Goal: Transaction & Acquisition: Purchase product/service

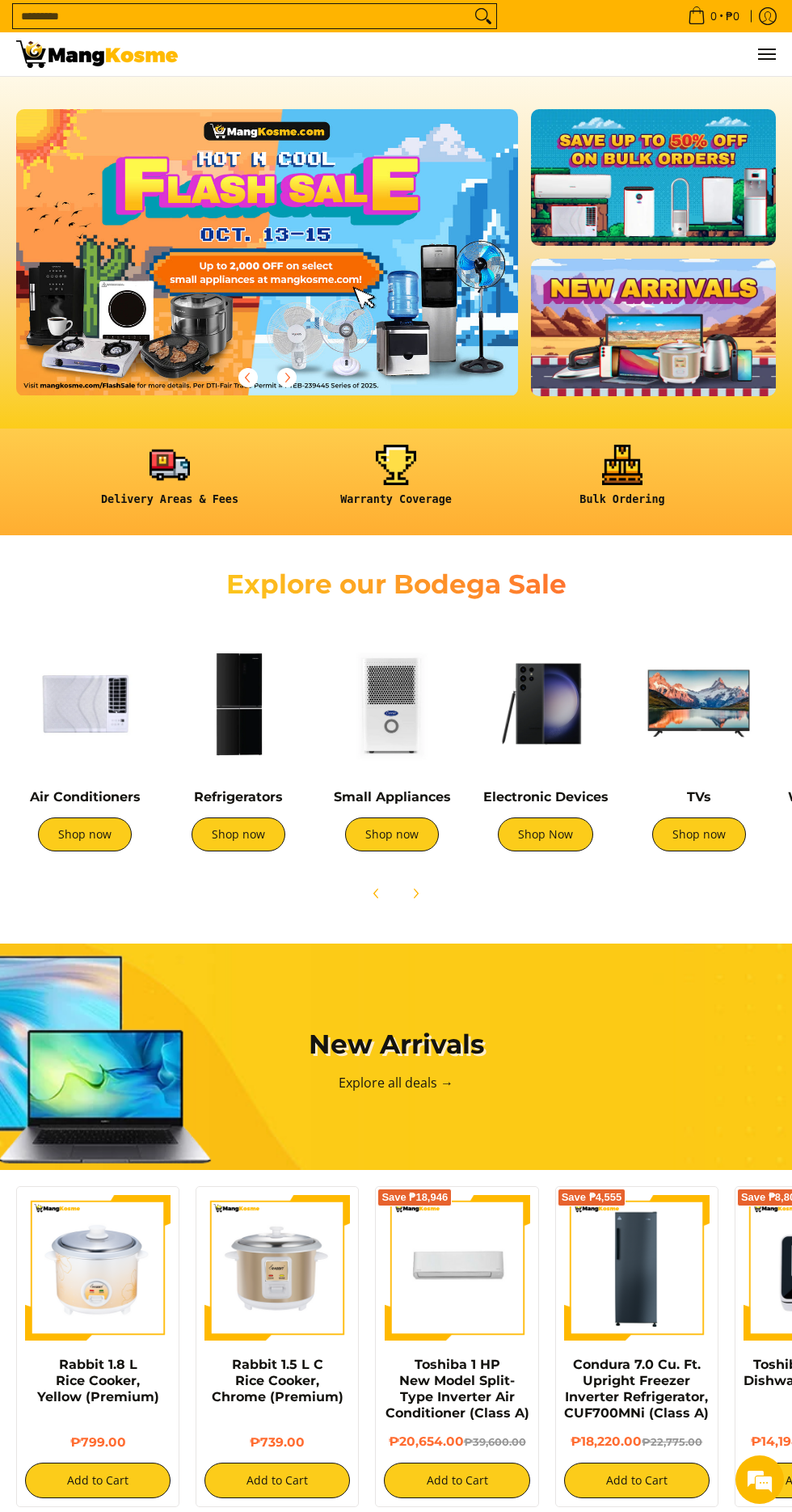
click at [227, 635] on img at bounding box center [238, 703] width 138 height 138
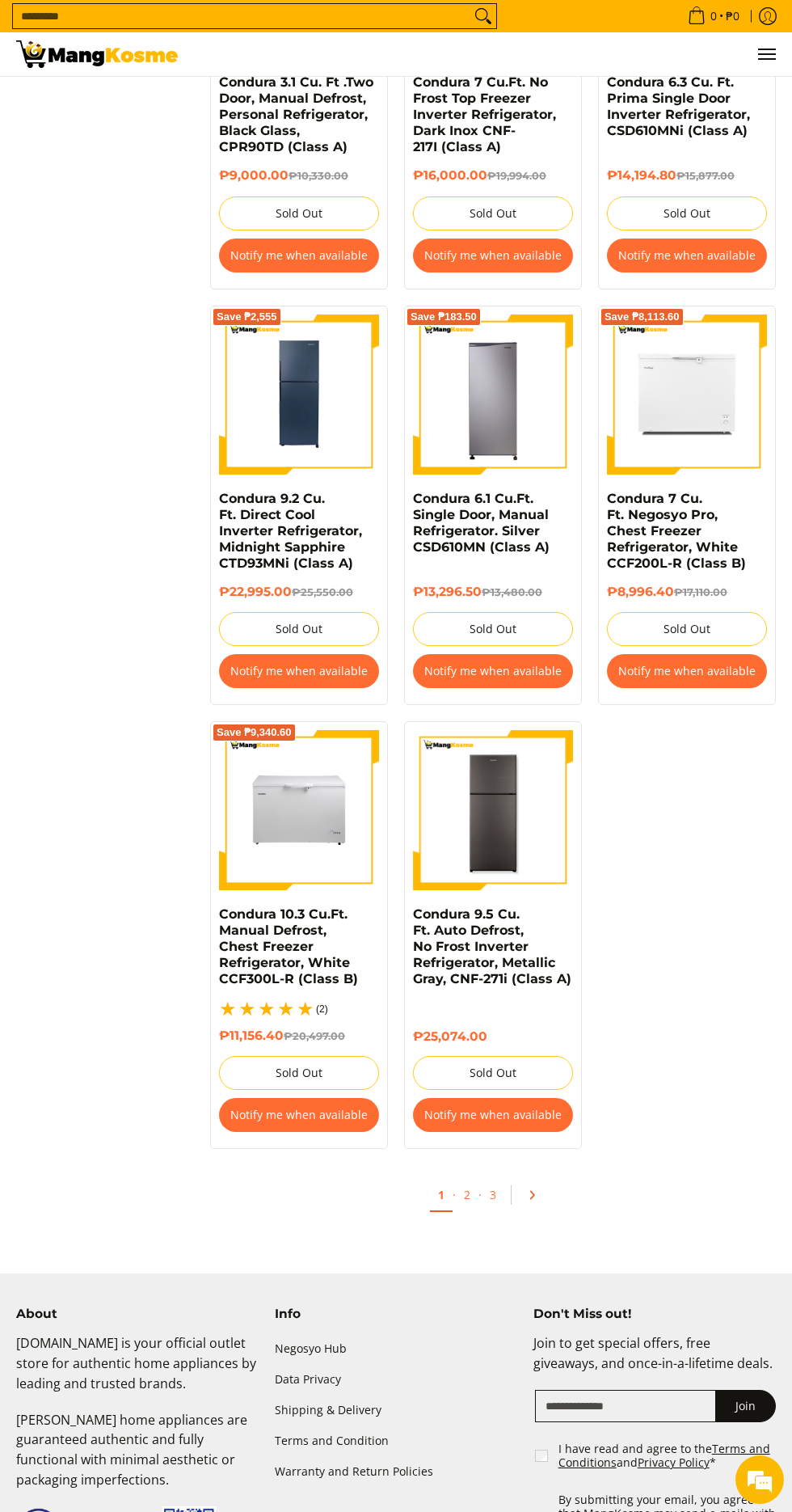
click at [545, 1184] on link "Pagination" at bounding box center [537, 1195] width 39 height 28
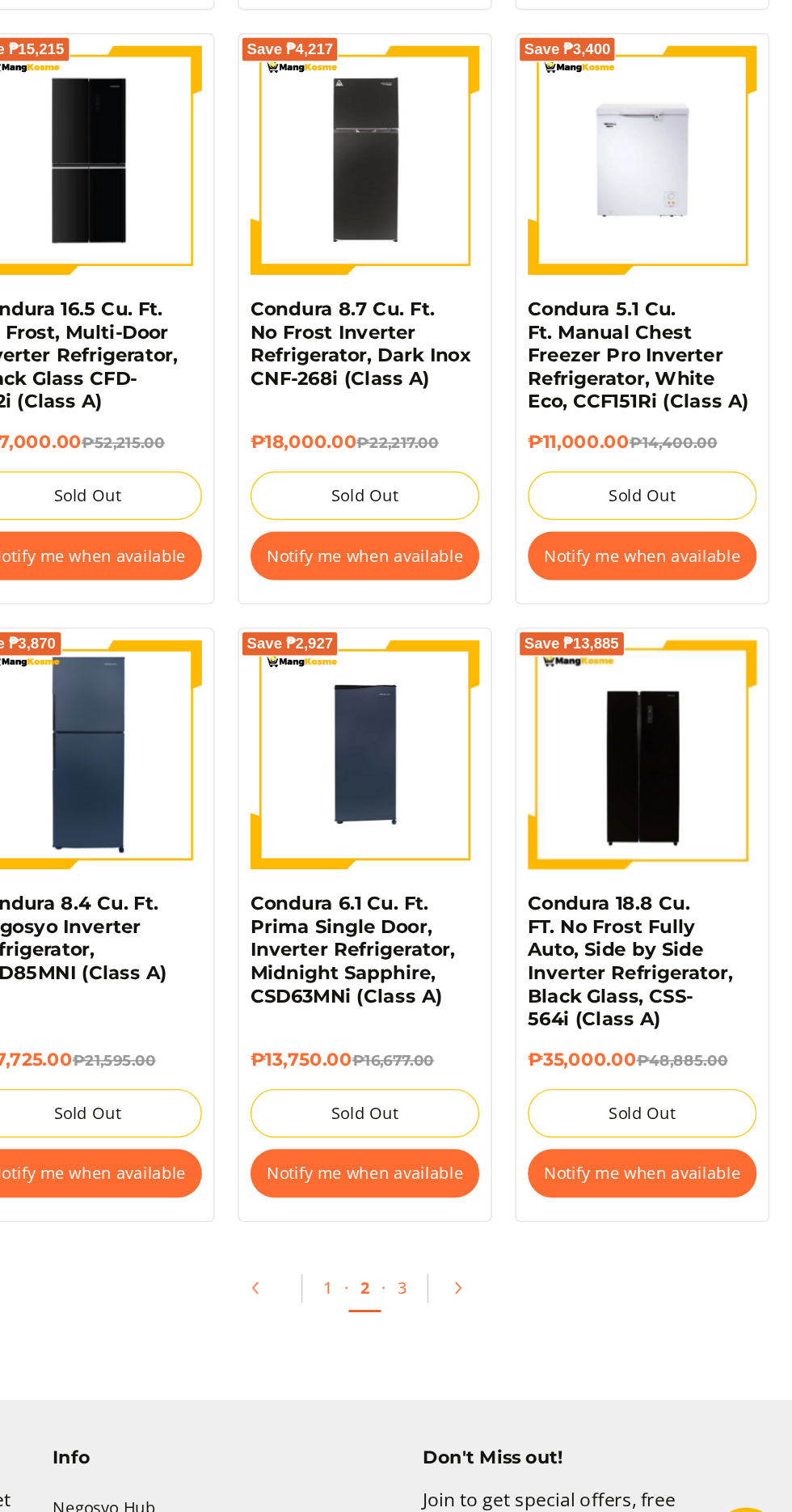
scroll to position [2401, 0]
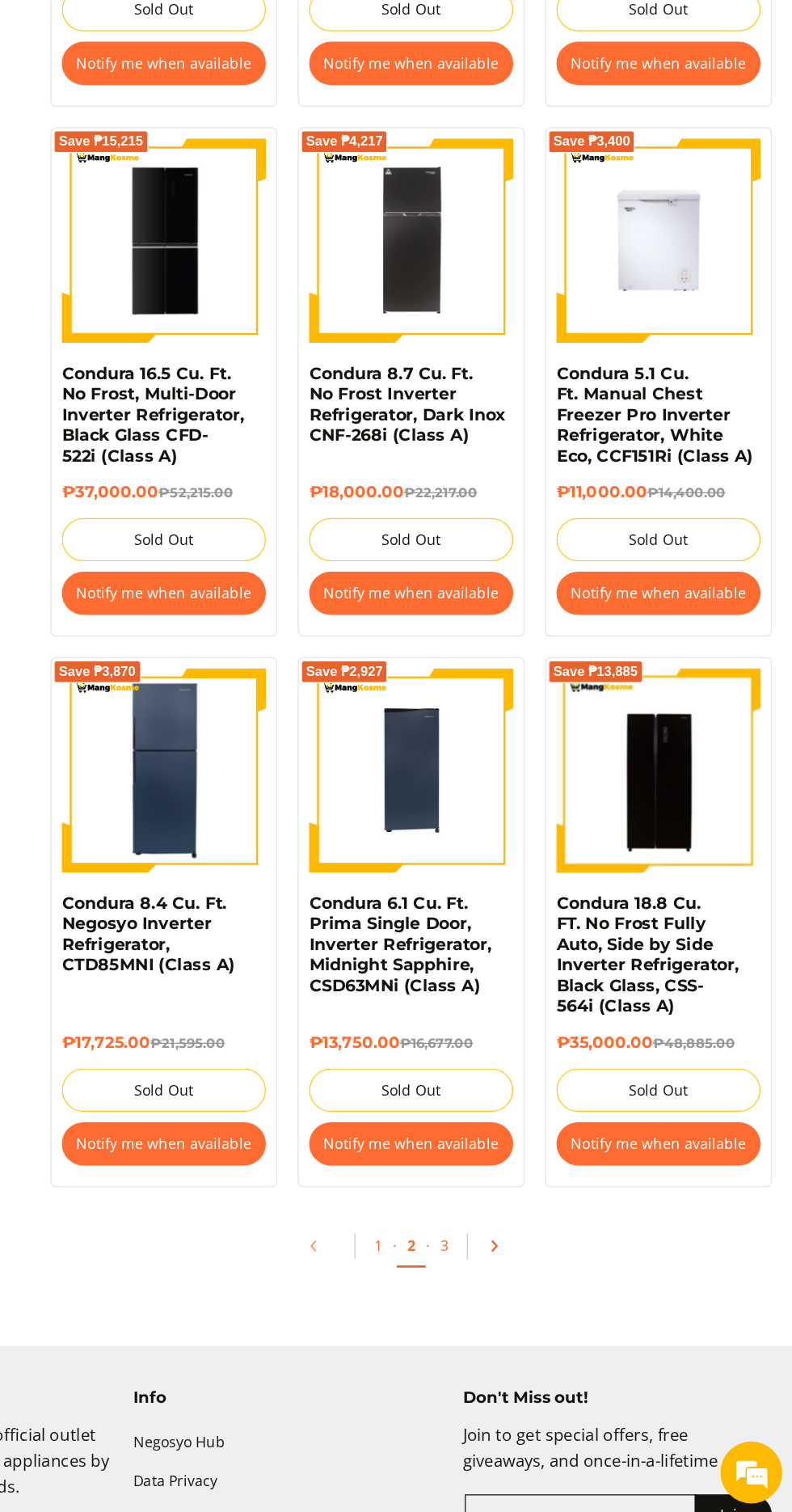
click at [556, 1296] on icon "Pagination" at bounding box center [558, 1301] width 11 height 11
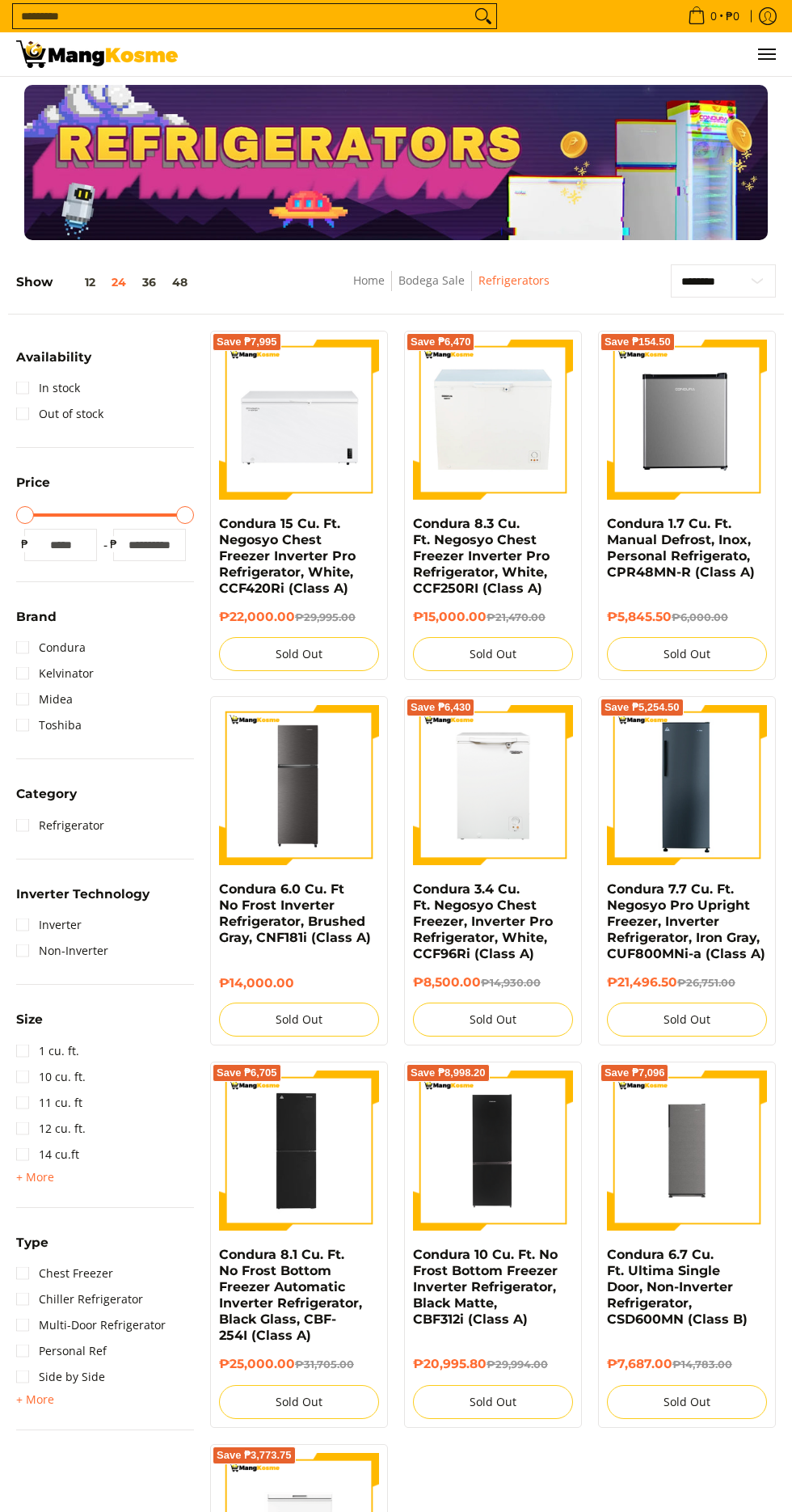
scroll to position [915, 0]
